Goal: Information Seeking & Learning: Learn about a topic

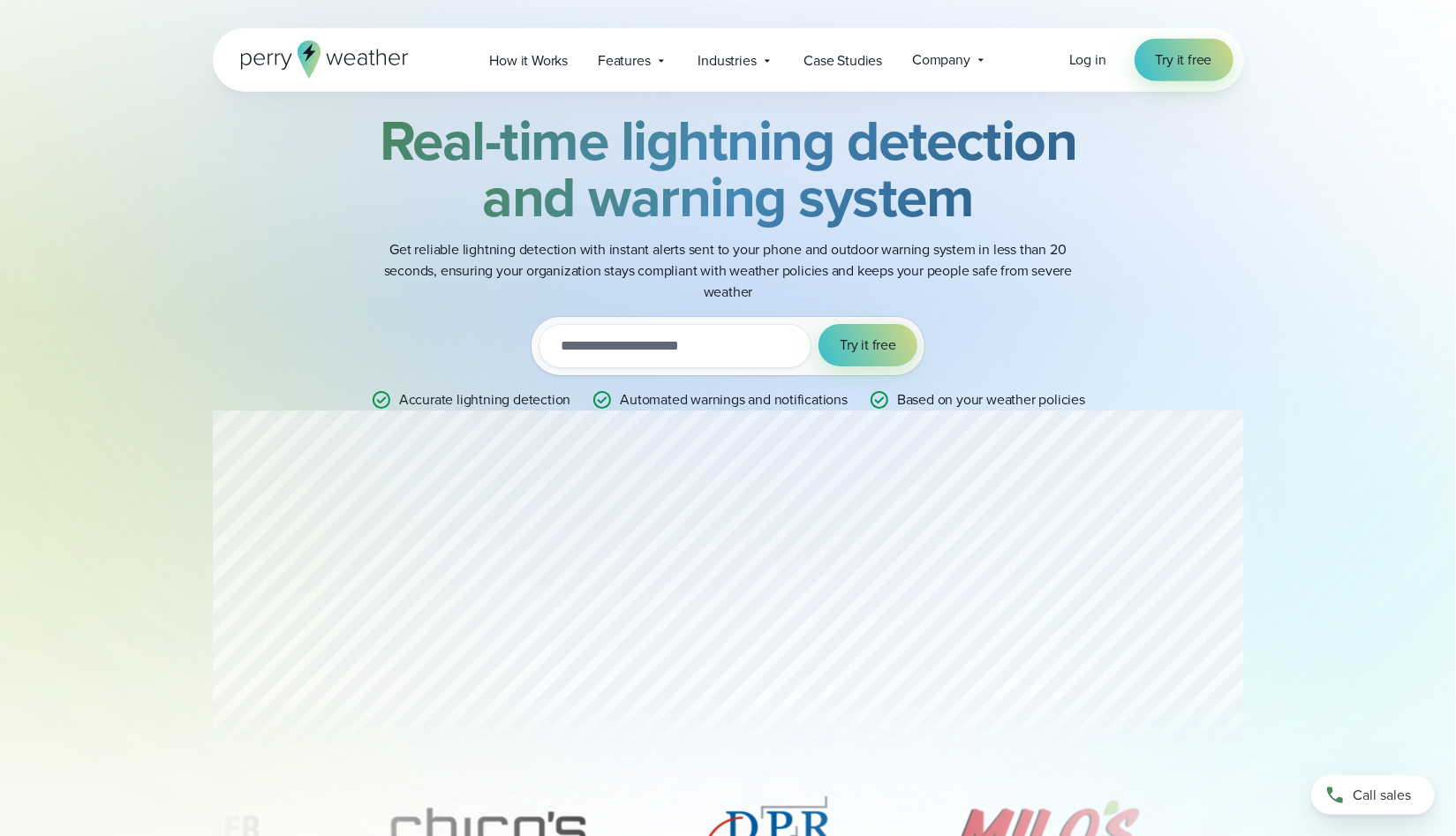
scroll to position [54, 0]
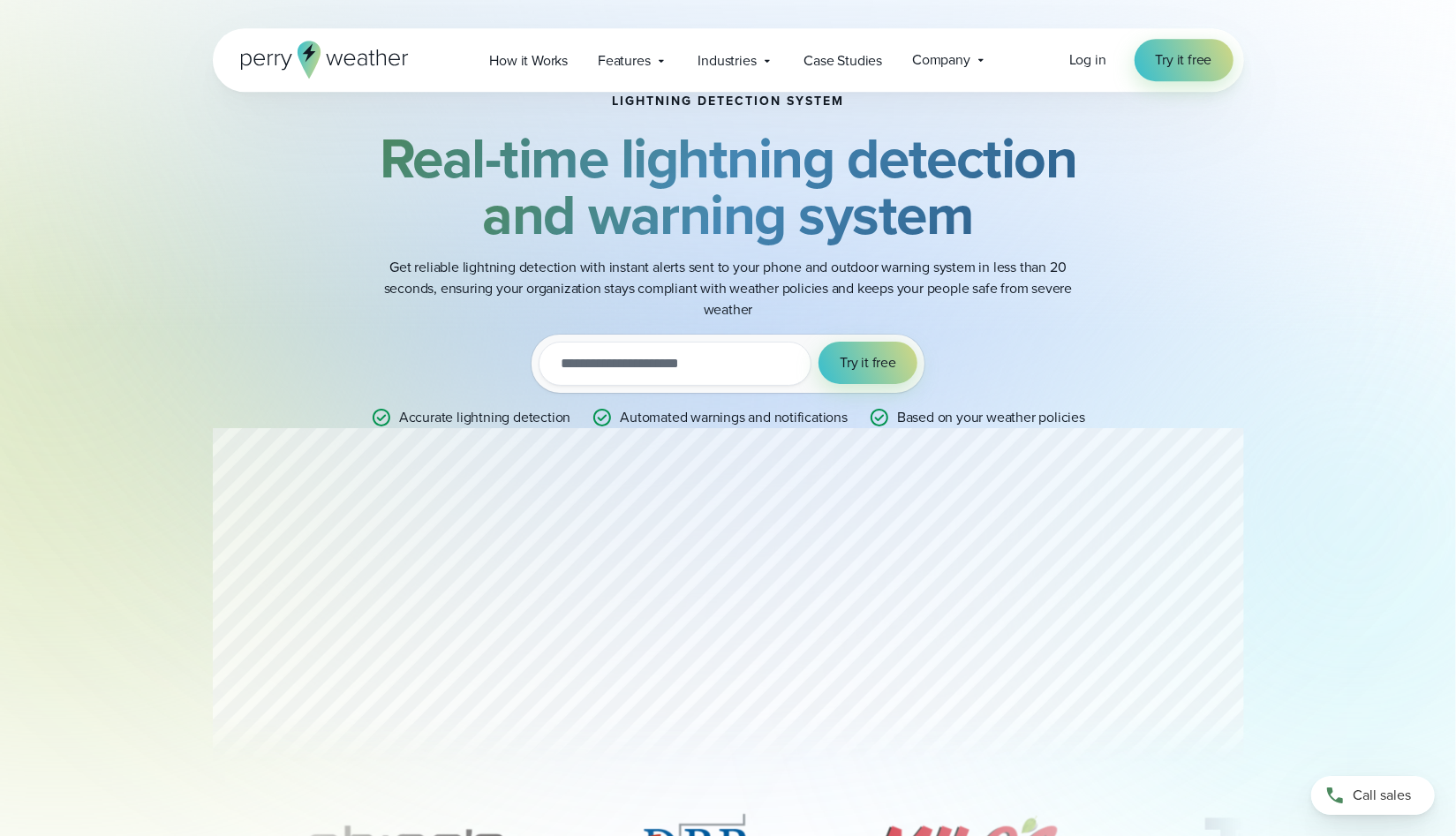
click at [768, 373] on input "email" at bounding box center [675, 363] width 273 height 44
click at [740, 70] on span "Industries" at bounding box center [727, 61] width 58 height 21
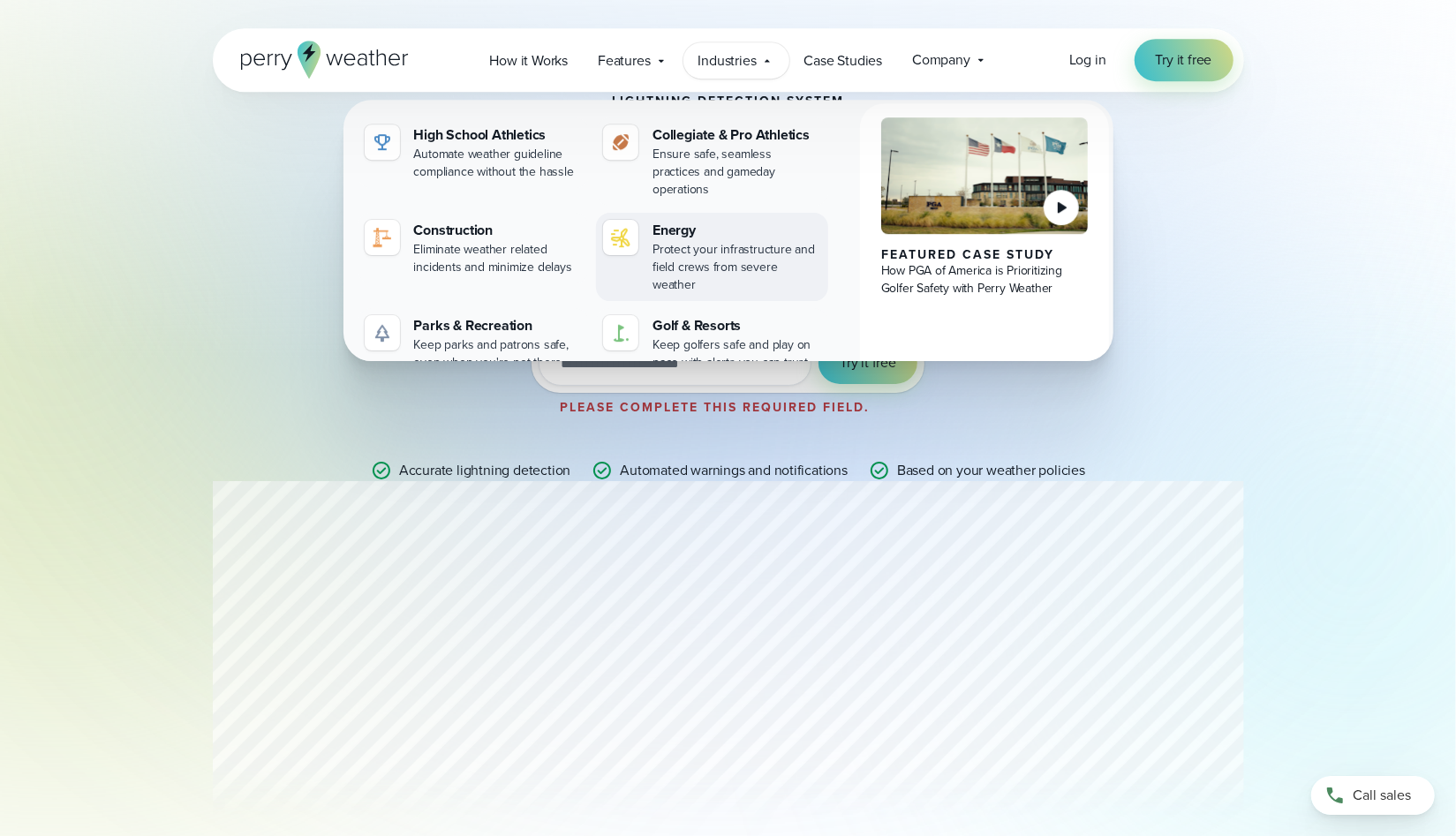
click at [636, 220] on div at bounding box center [621, 238] width 35 height 35
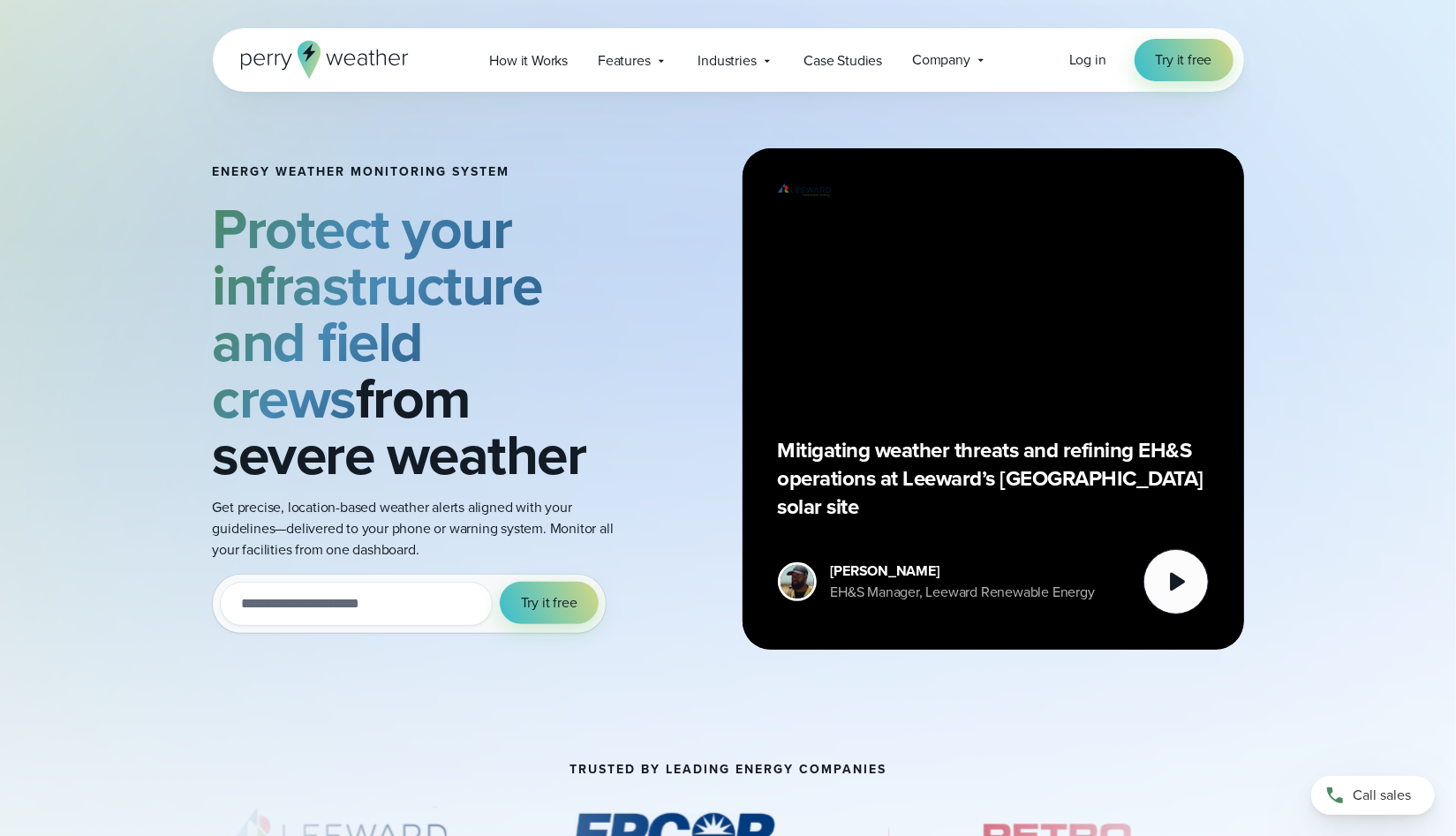
click at [342, 603] on input "email" at bounding box center [356, 604] width 273 height 44
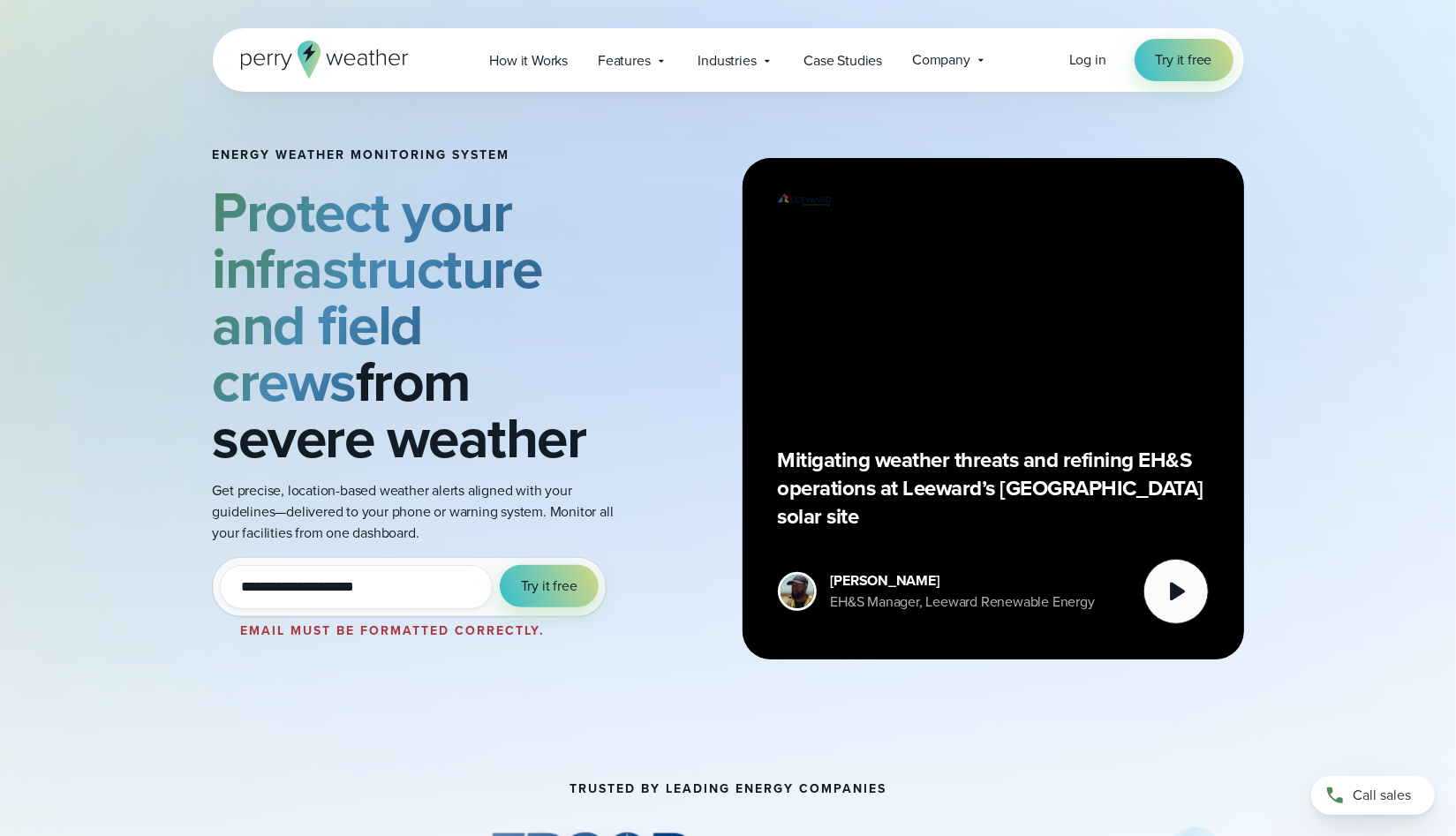
type input "**********"
click at [498, 66] on span "How it Works" at bounding box center [530, 61] width 79 height 21
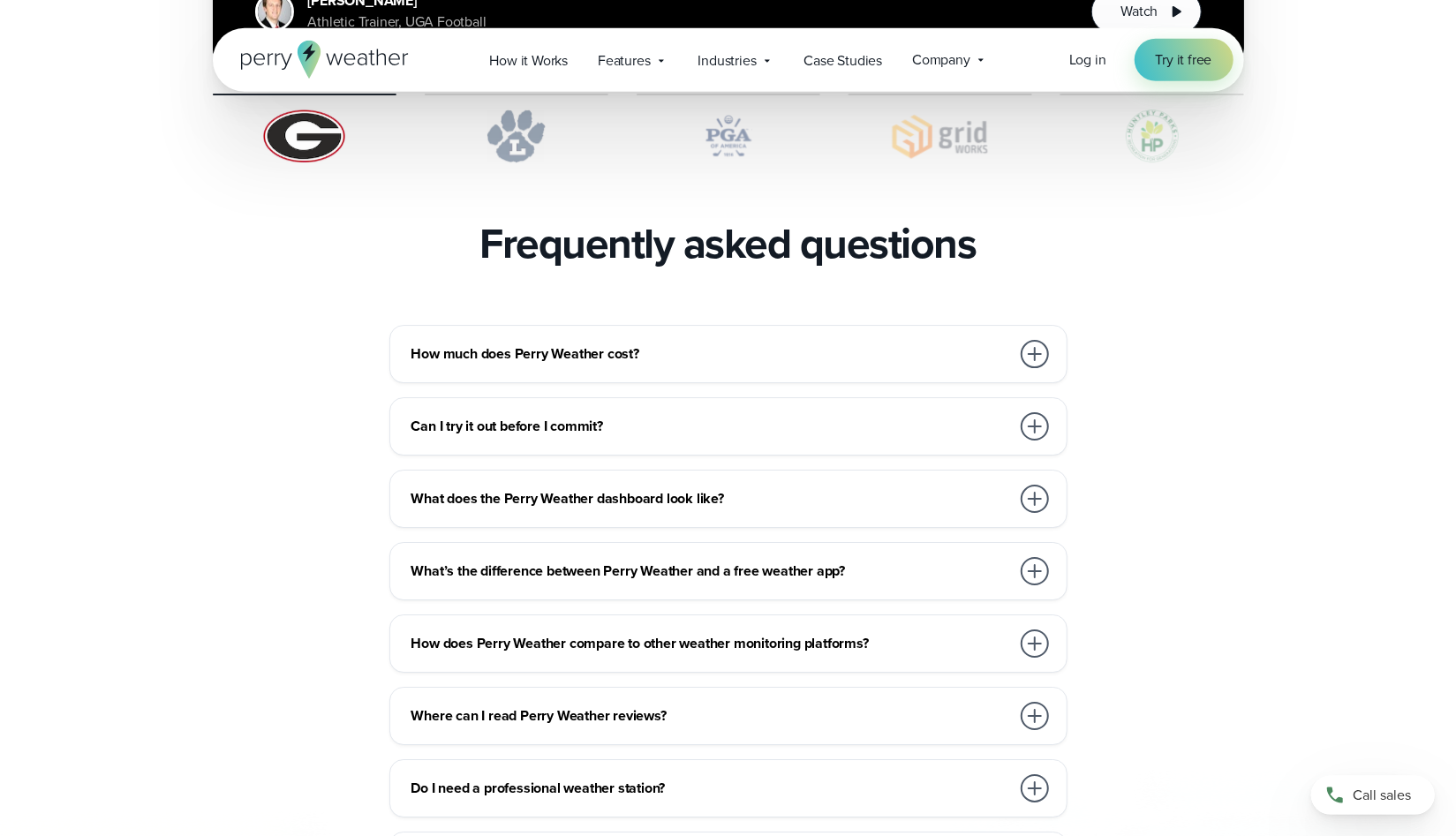
scroll to position [3741, 0]
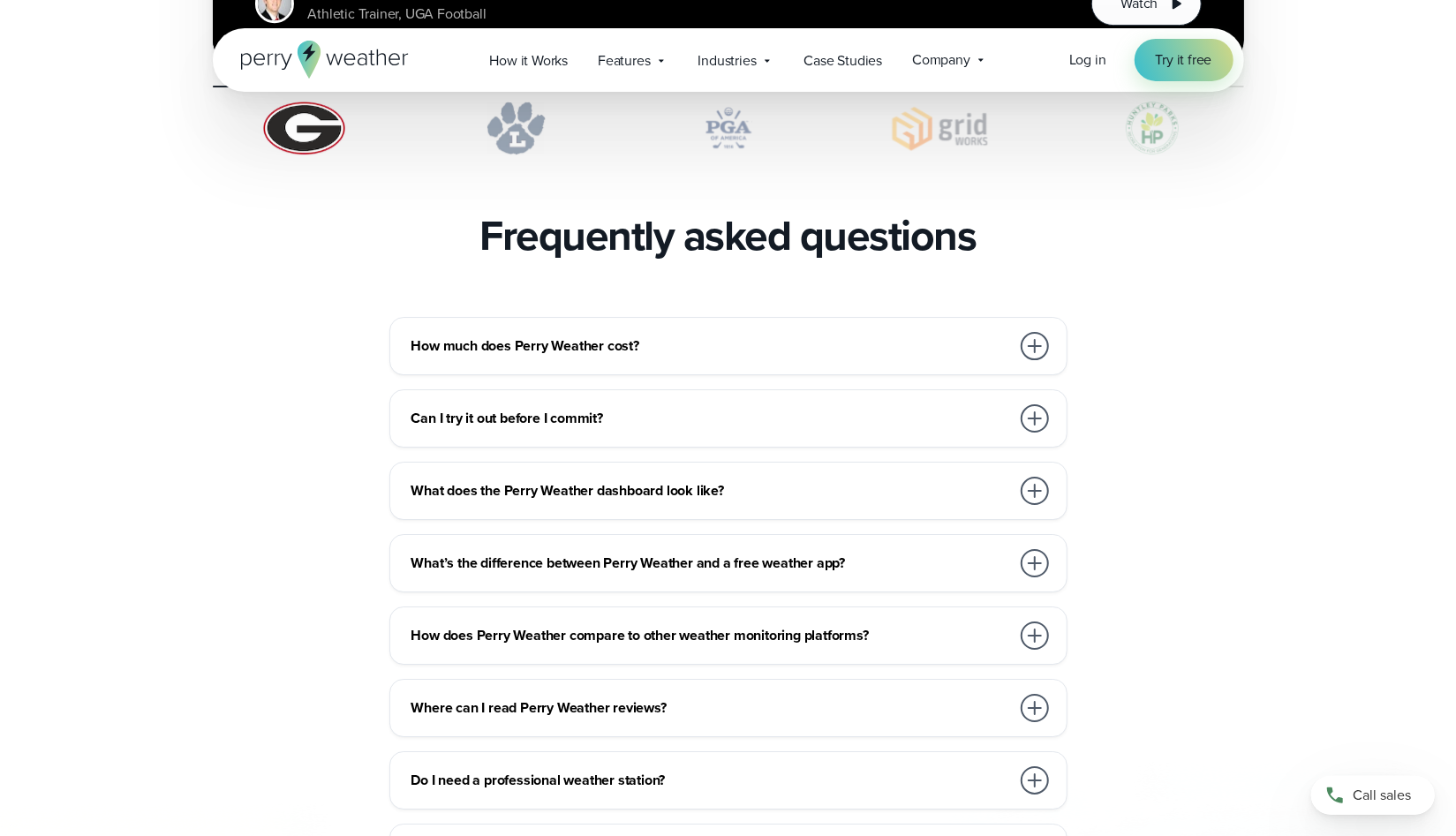
click at [1040, 332] on div at bounding box center [1035, 346] width 28 height 28
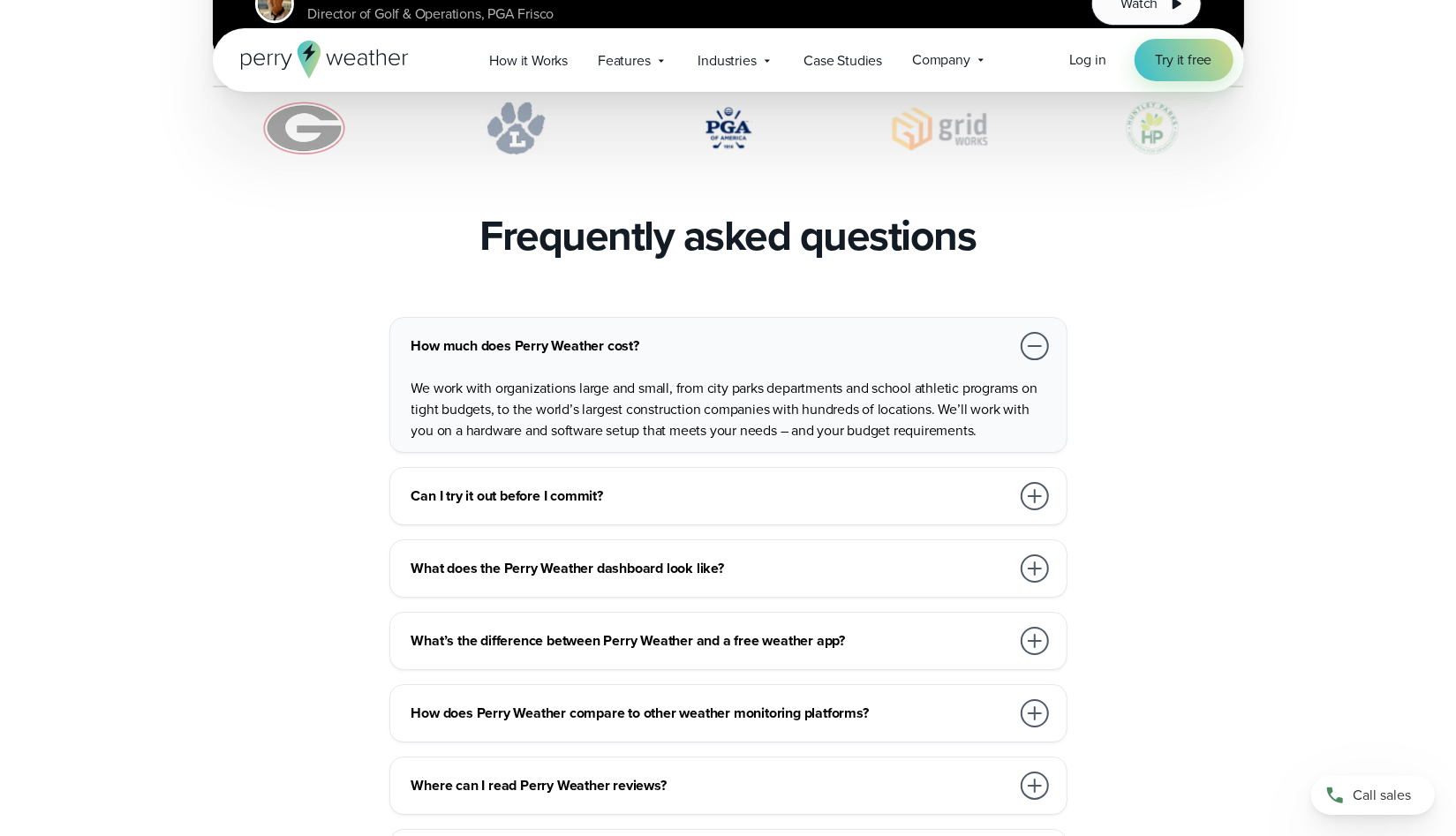
click at [1031, 482] on div at bounding box center [1035, 496] width 28 height 28
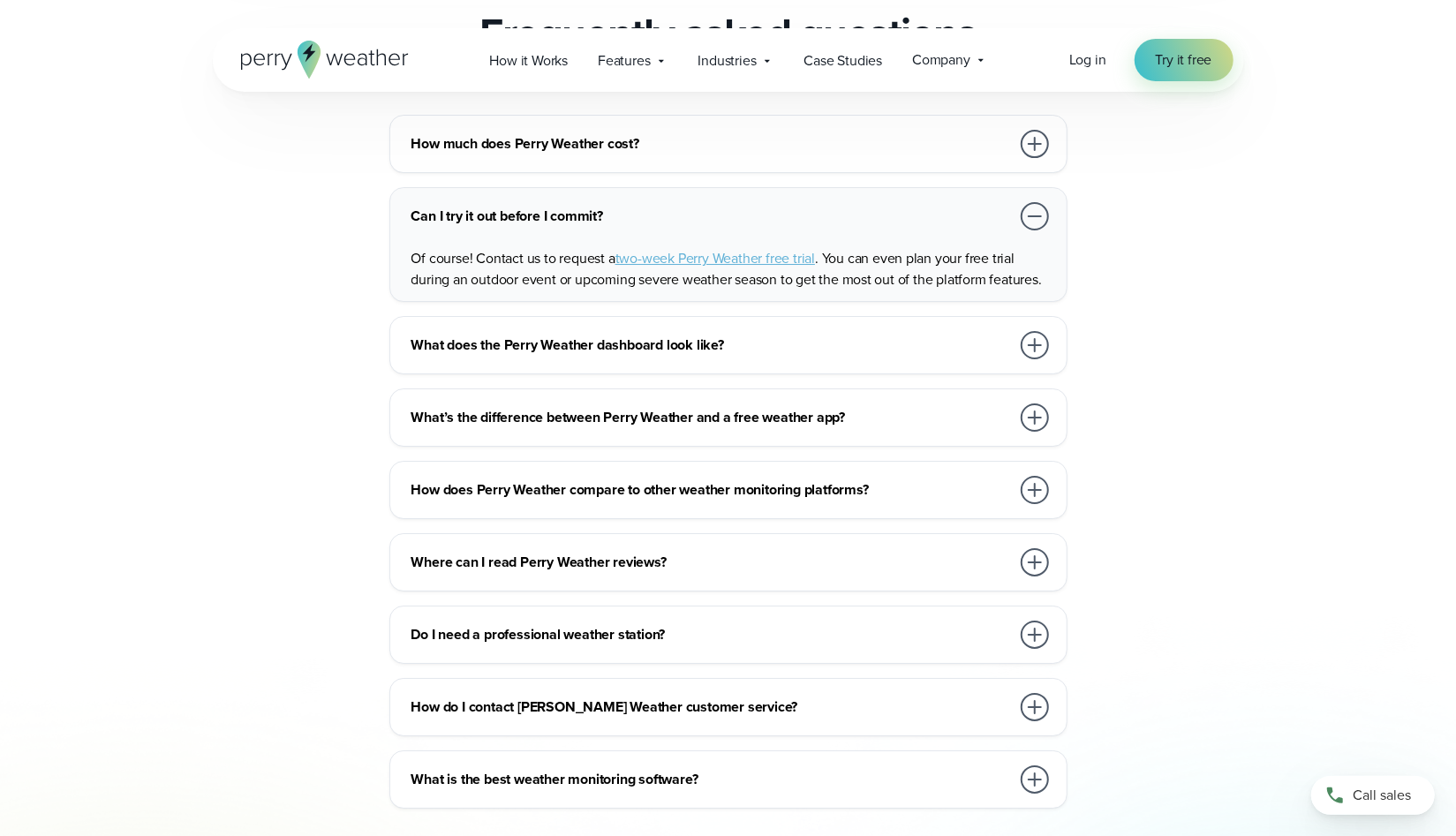
scroll to position [3993, 0]
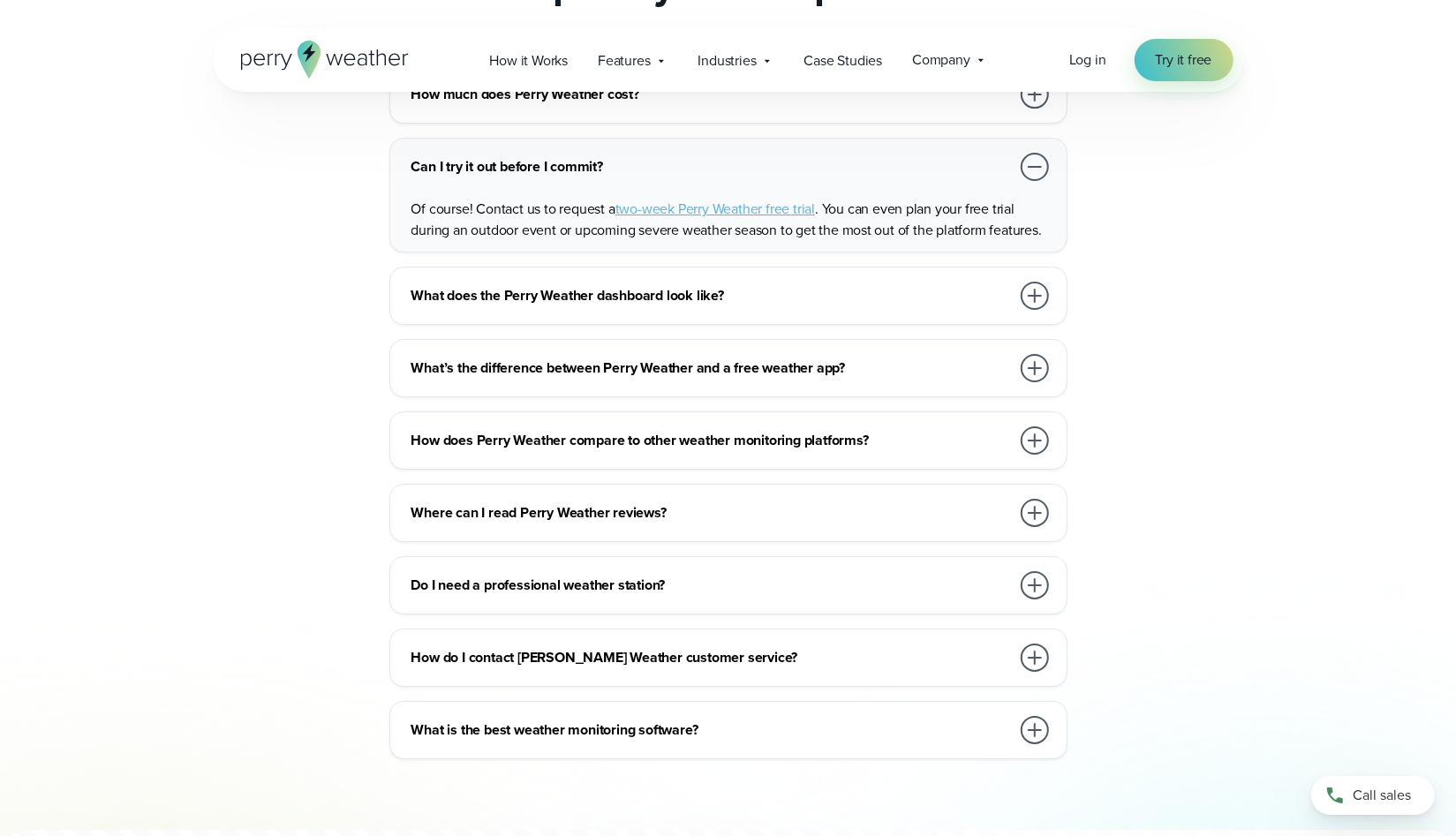
click at [876, 351] on div "What’s the difference between Perry Weather and a free weather app?" at bounding box center [732, 368] width 641 height 35
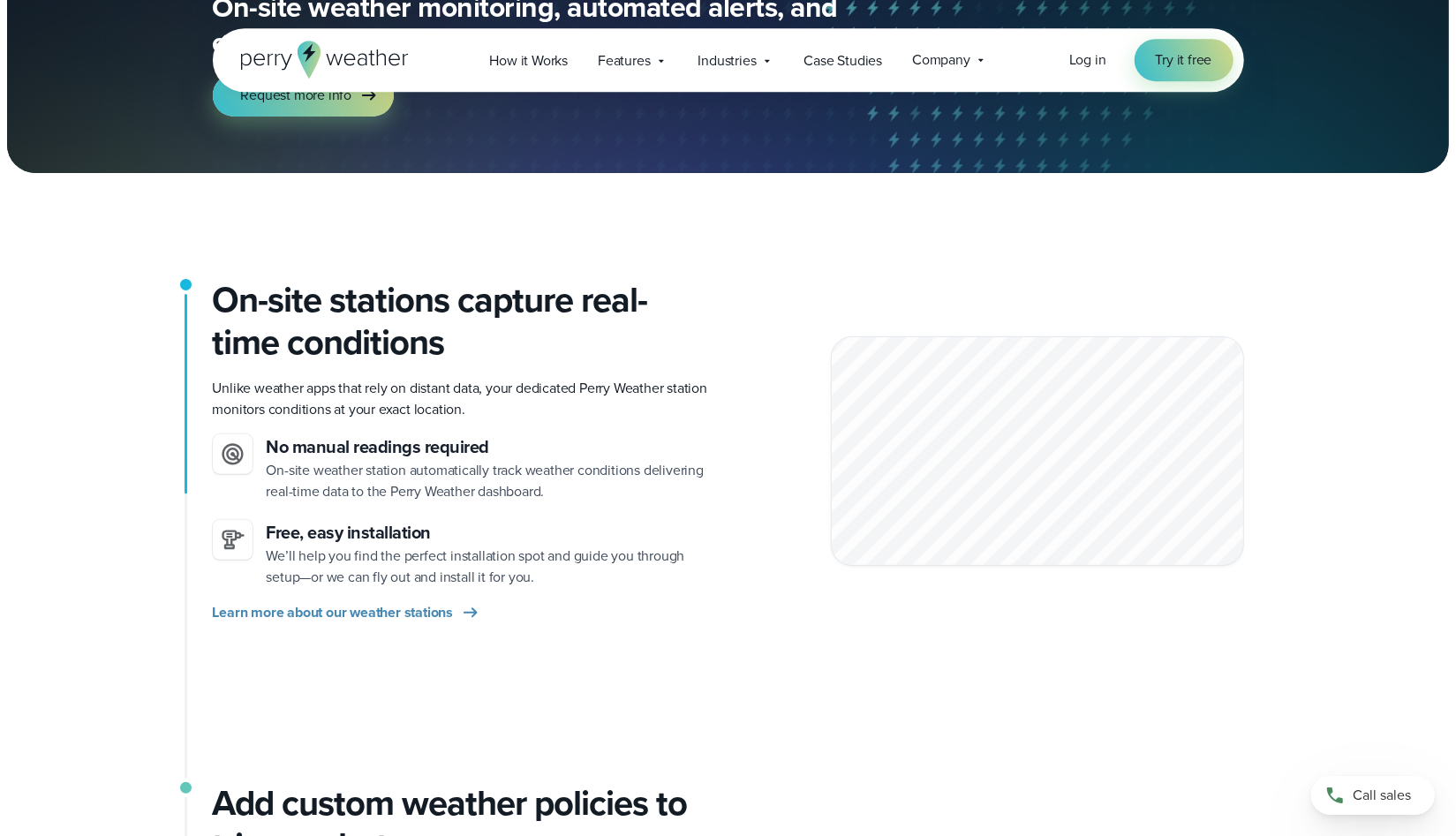
scroll to position [0, 0]
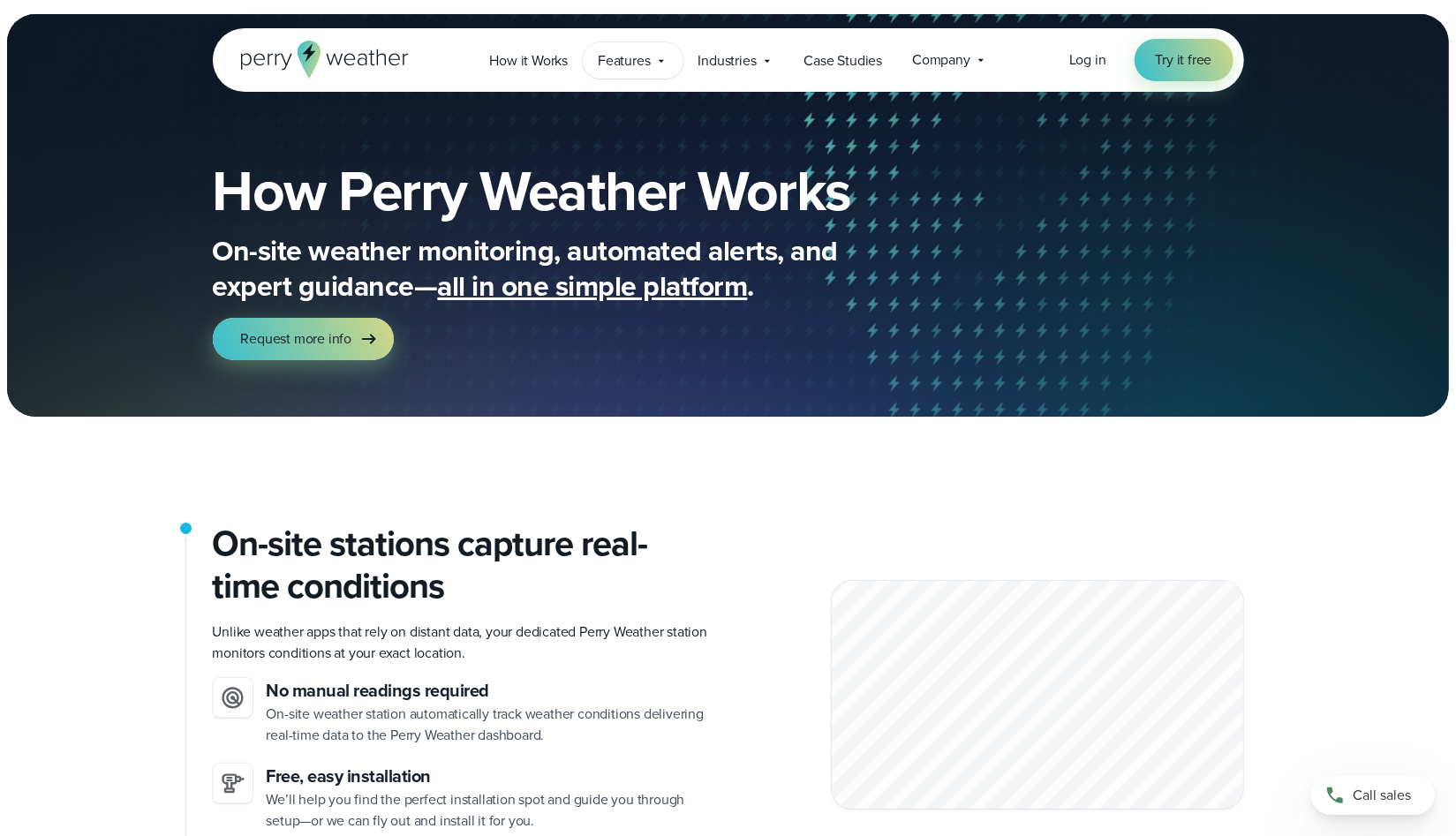
click at [652, 73] on div "Features Explore All Features Explore Perry Weather's on-site weather hardware …" at bounding box center [633, 60] width 100 height 36
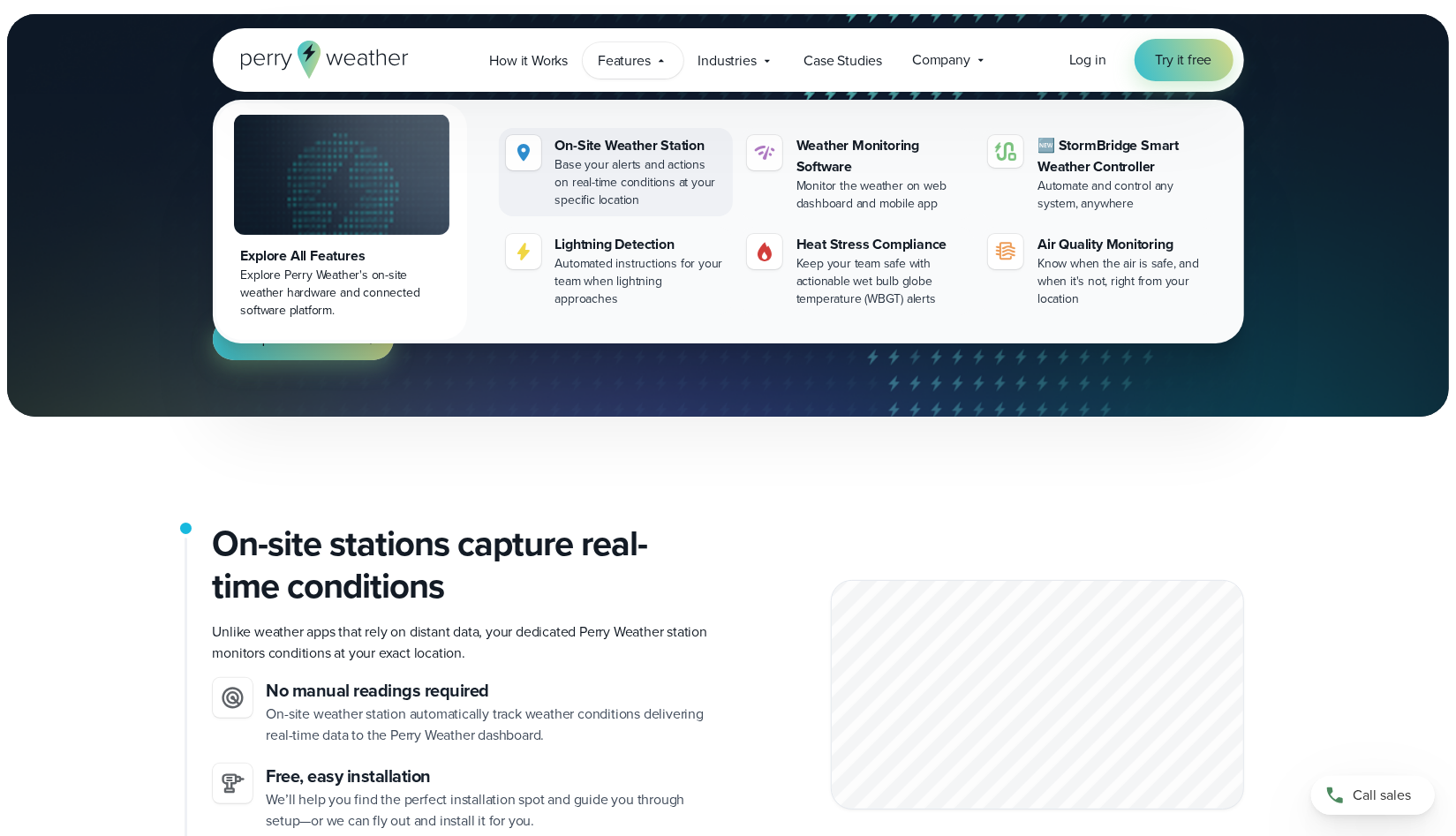
click at [616, 154] on div "On-Site Weather Station" at bounding box center [641, 145] width 171 height 21
